Goal: Check status

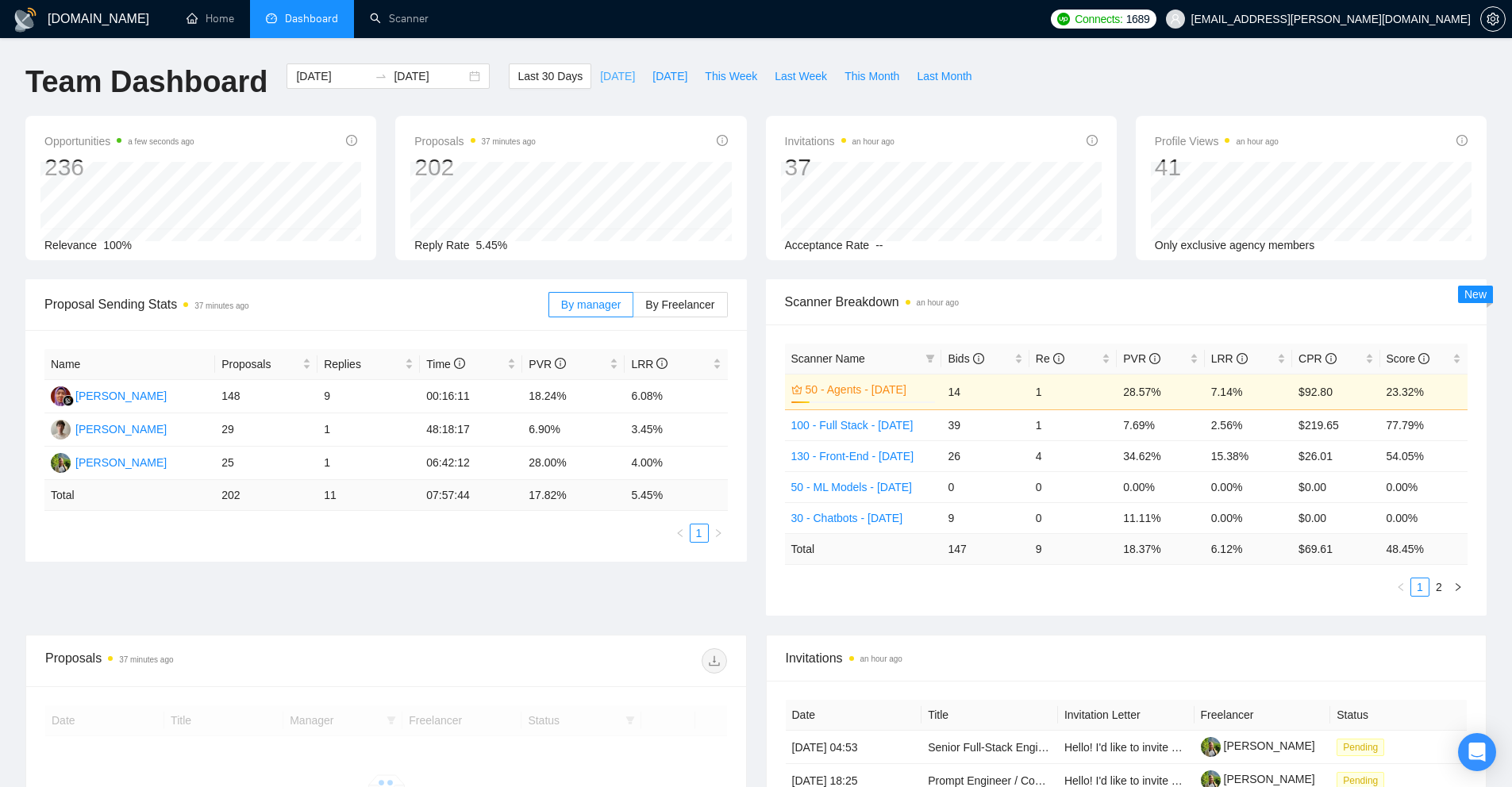
click at [612, 76] on span "[DATE]" at bounding box center [617, 77] width 35 height 18
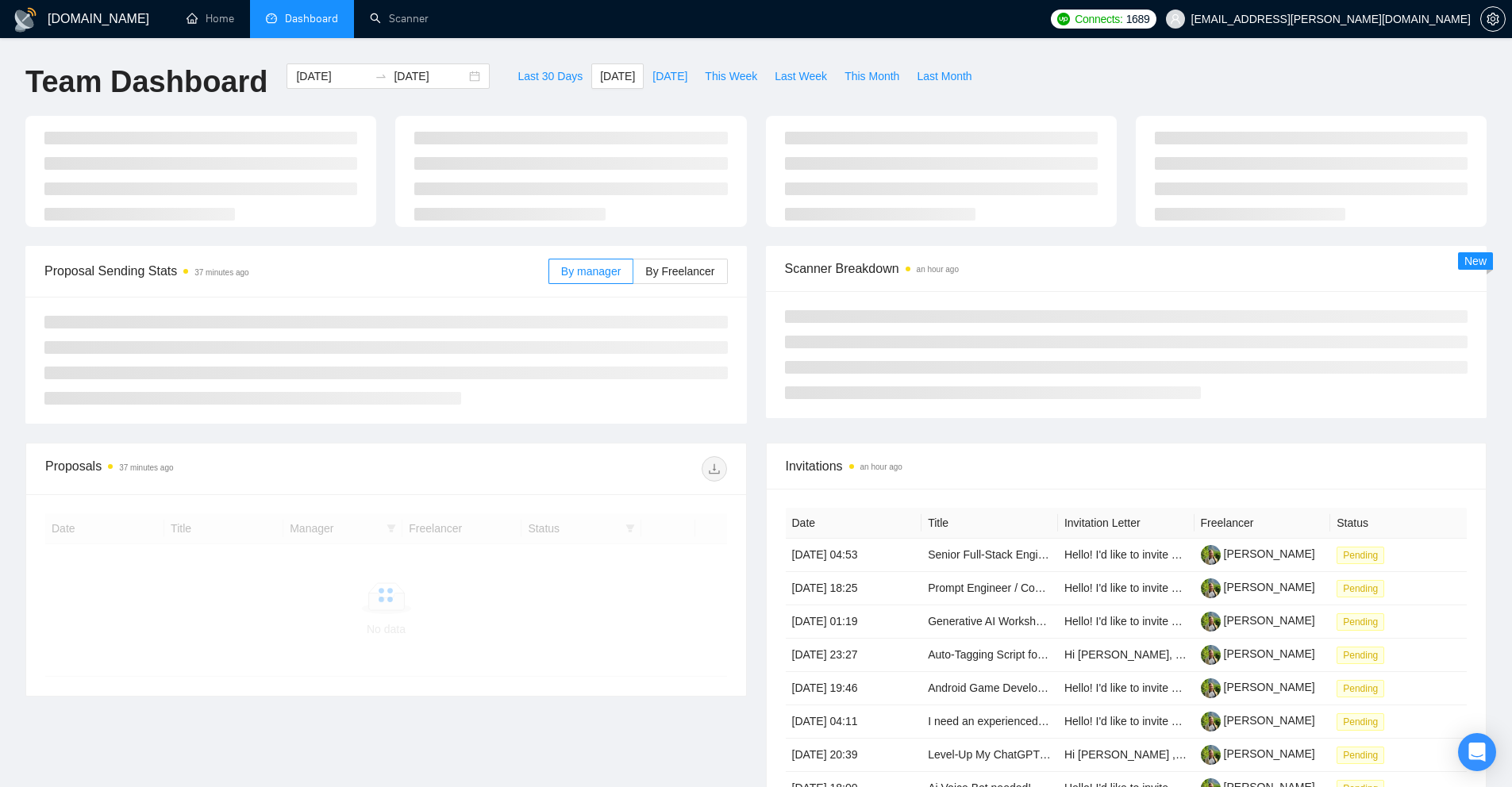
type input "[DATE]"
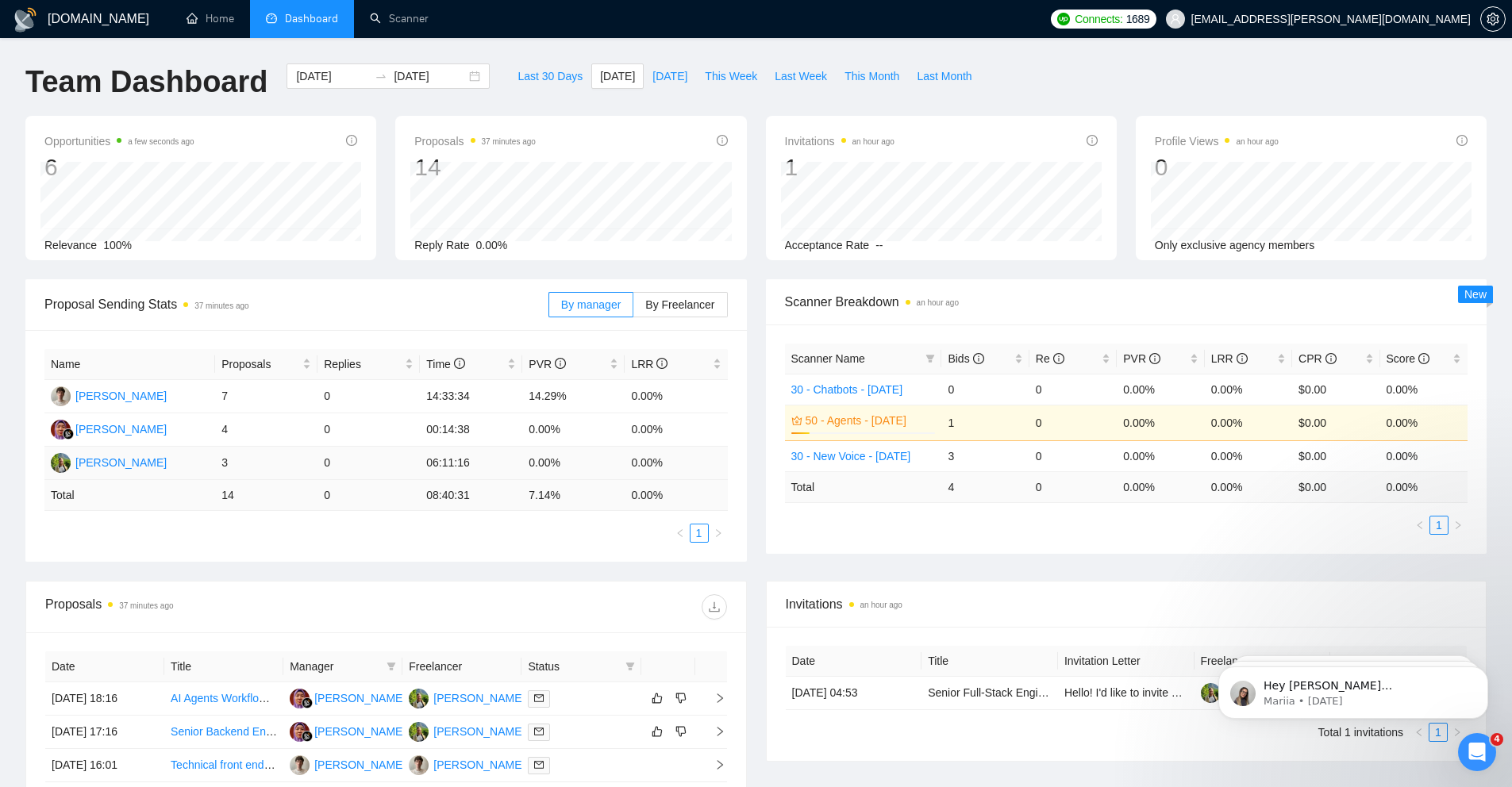
click at [272, 459] on td "3" at bounding box center [266, 463] width 102 height 33
drag, startPoint x: 222, startPoint y: 462, endPoint x: 259, endPoint y: 467, distance: 37.3
click at [259, 467] on td "3" at bounding box center [266, 463] width 102 height 33
drag, startPoint x: 259, startPoint y: 467, endPoint x: 254, endPoint y: 452, distance: 15.8
click at [259, 467] on td "3" at bounding box center [266, 463] width 102 height 33
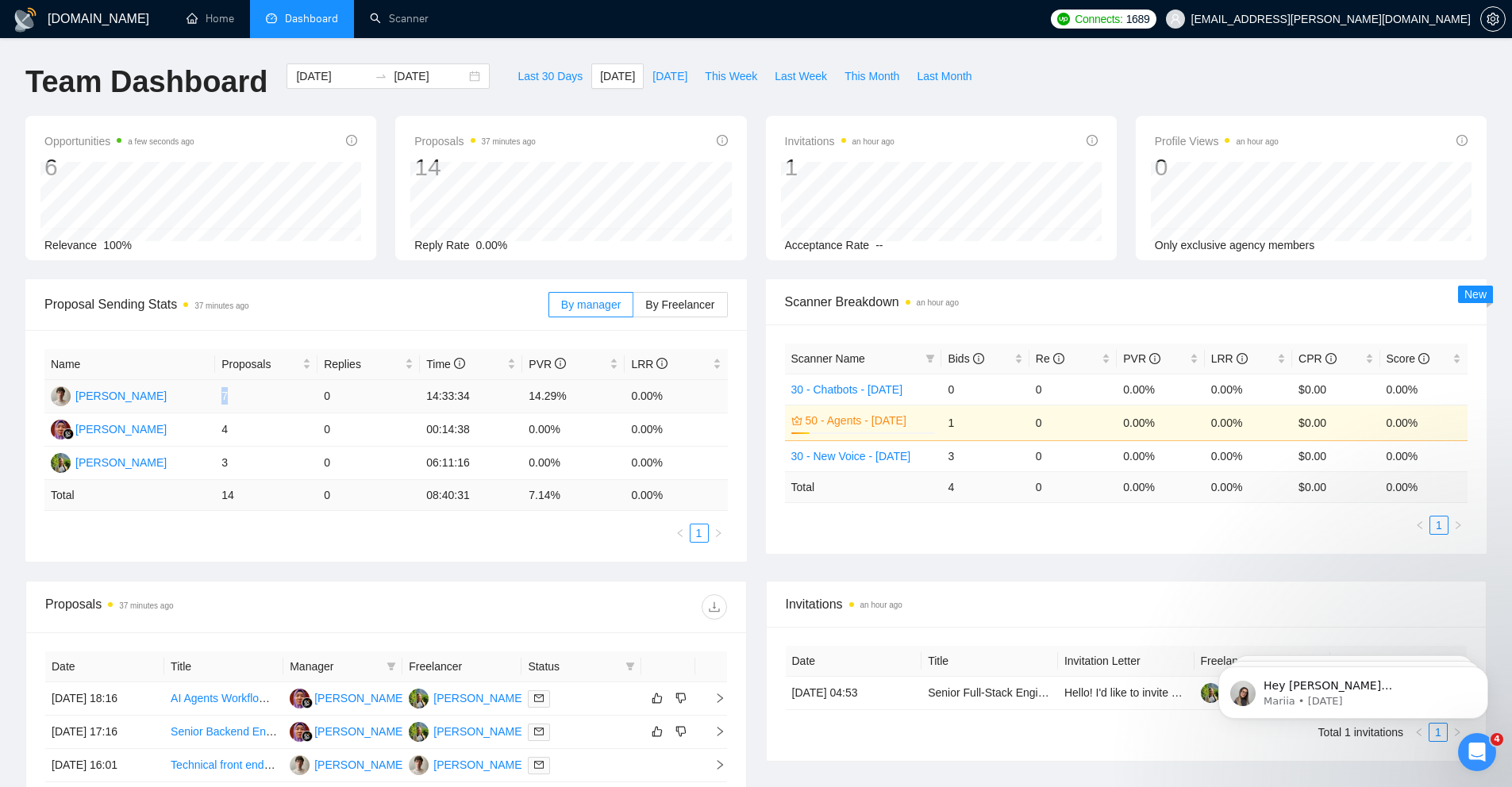
drag, startPoint x: 228, startPoint y: 397, endPoint x: 238, endPoint y: 401, distance: 10.8
click at [237, 400] on td "7" at bounding box center [266, 396] width 102 height 33
click at [238, 401] on td "7" at bounding box center [266, 396] width 102 height 33
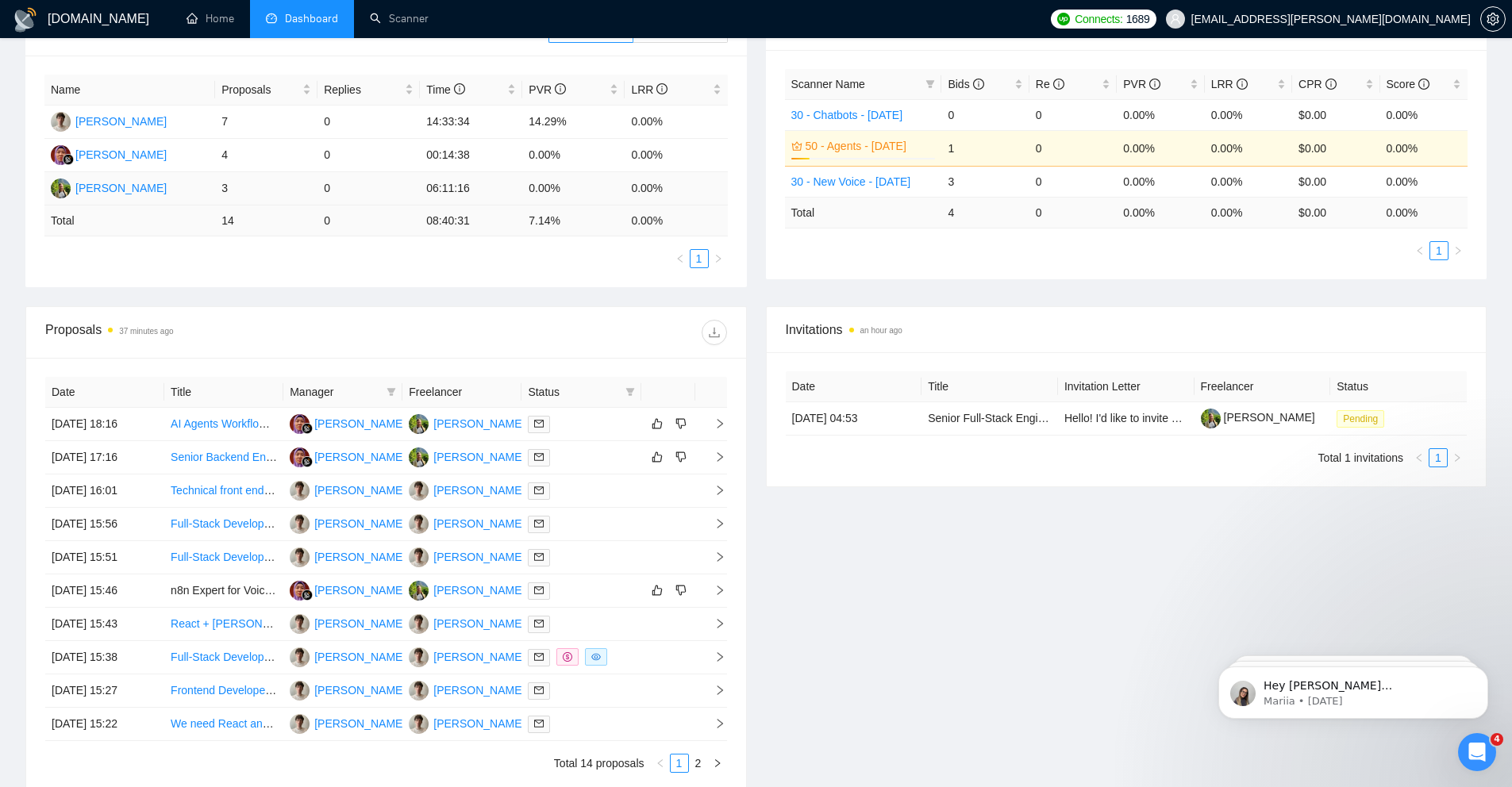
scroll to position [137, 0]
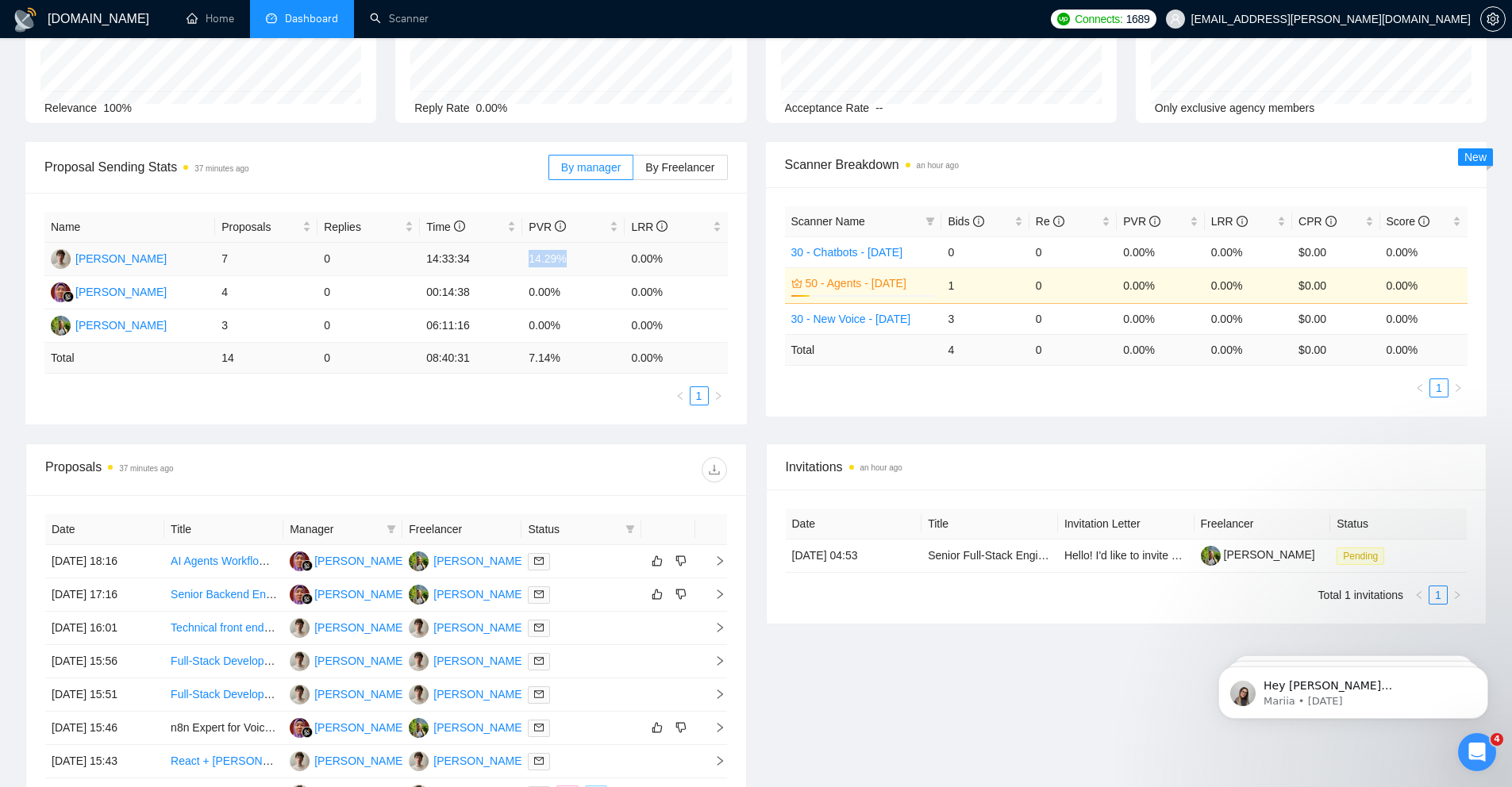
drag, startPoint x: 519, startPoint y: 260, endPoint x: 579, endPoint y: 261, distance: 60.0
click at [579, 261] on tr "[PERSON_NAME] 7 0 14:33:34 14.29% 0.00%" at bounding box center [386, 259] width 683 height 33
click at [579, 261] on td "14.29%" at bounding box center [573, 259] width 102 height 33
